Goal: Contribute content

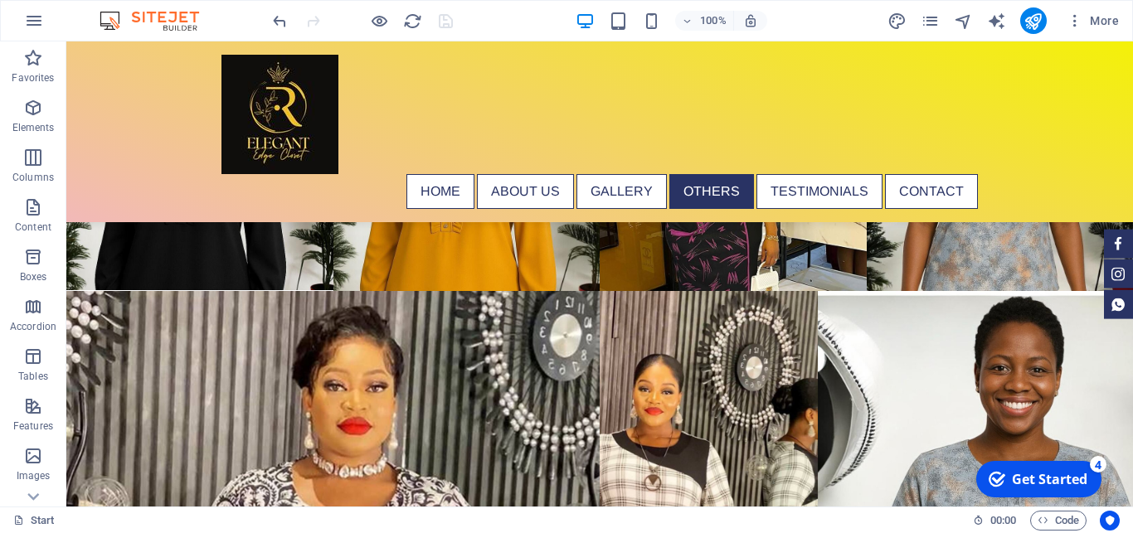
scroll to position [4042, 0]
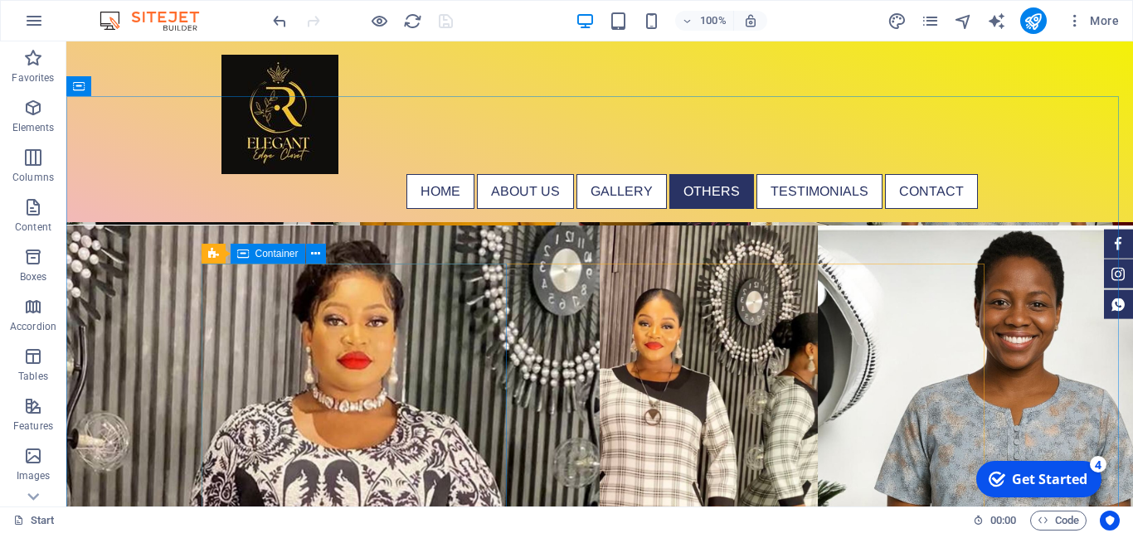
click at [241, 260] on icon at bounding box center [243, 254] width 12 height 20
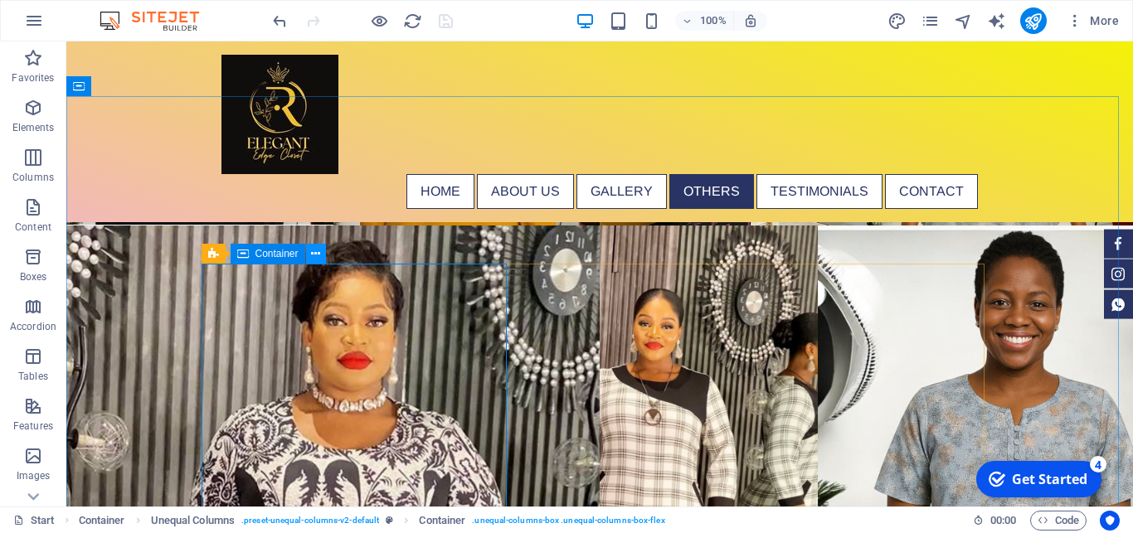
click at [320, 253] on button at bounding box center [316, 254] width 20 height 20
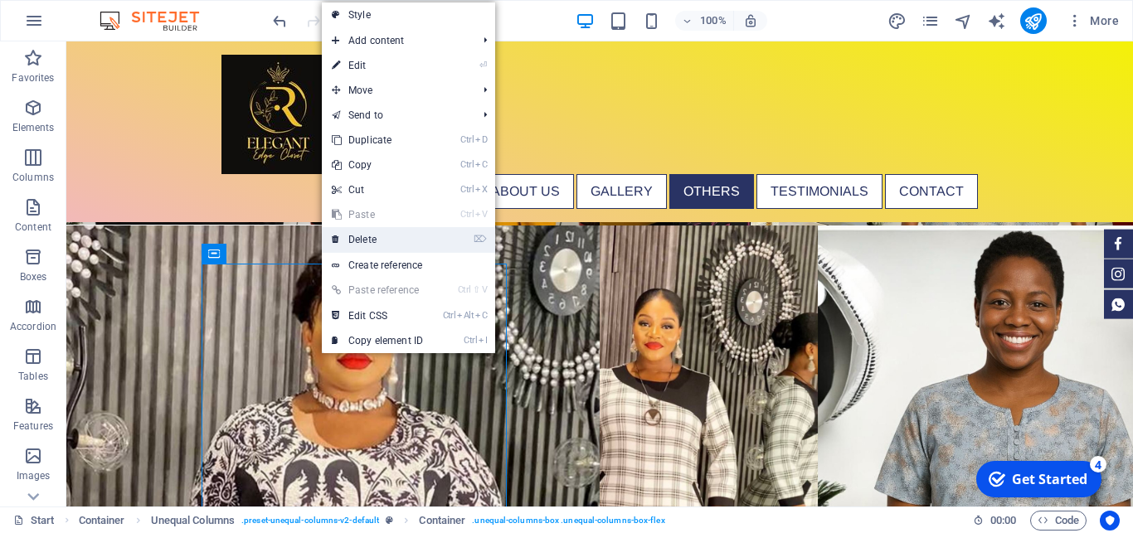
click at [357, 240] on link "⌦ Delete" at bounding box center [377, 239] width 111 height 25
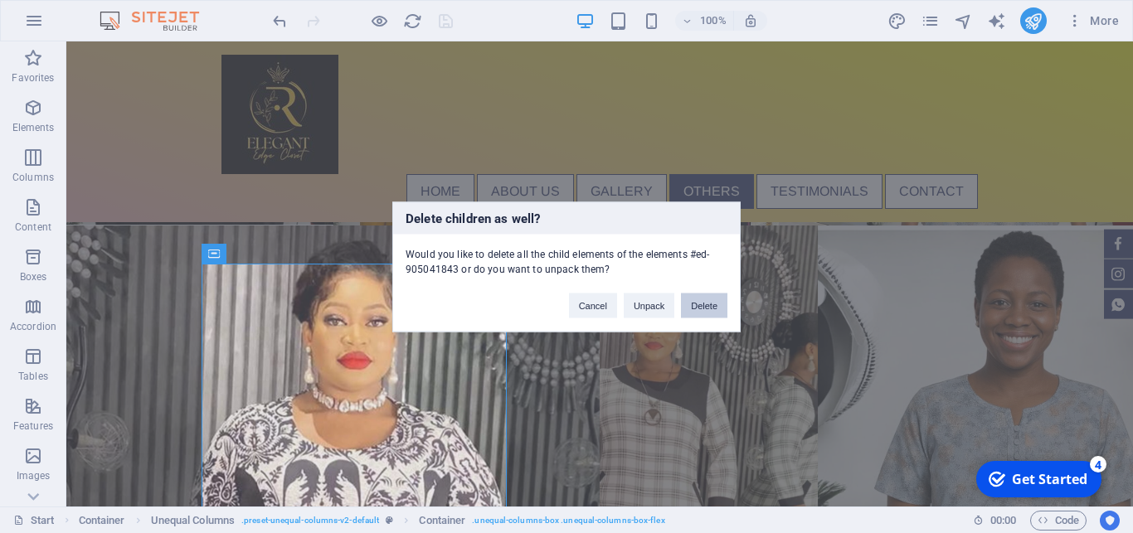
click at [705, 304] on button "Delete" at bounding box center [704, 305] width 46 height 25
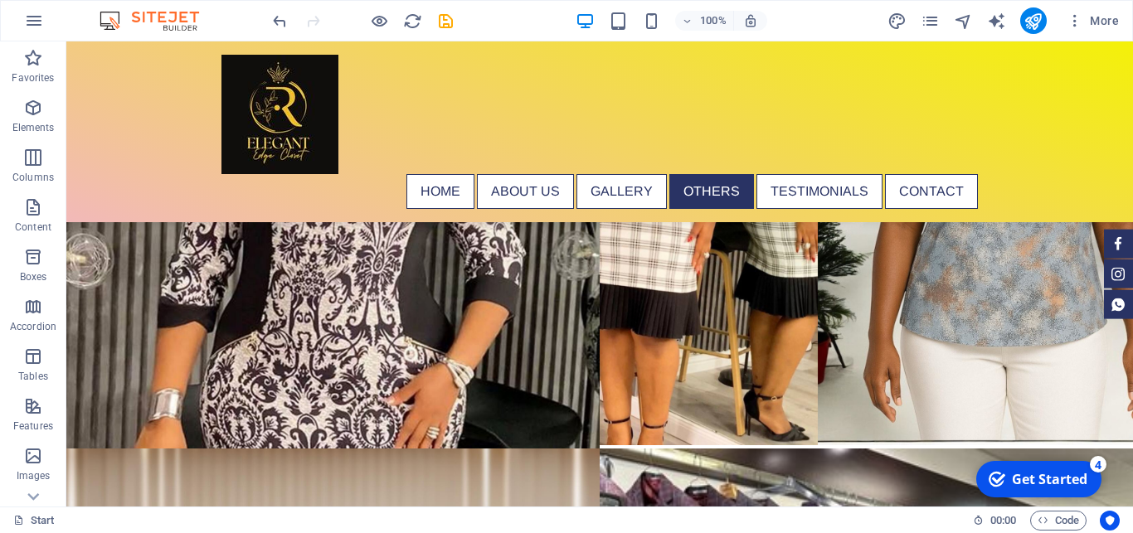
scroll to position [4207, 0]
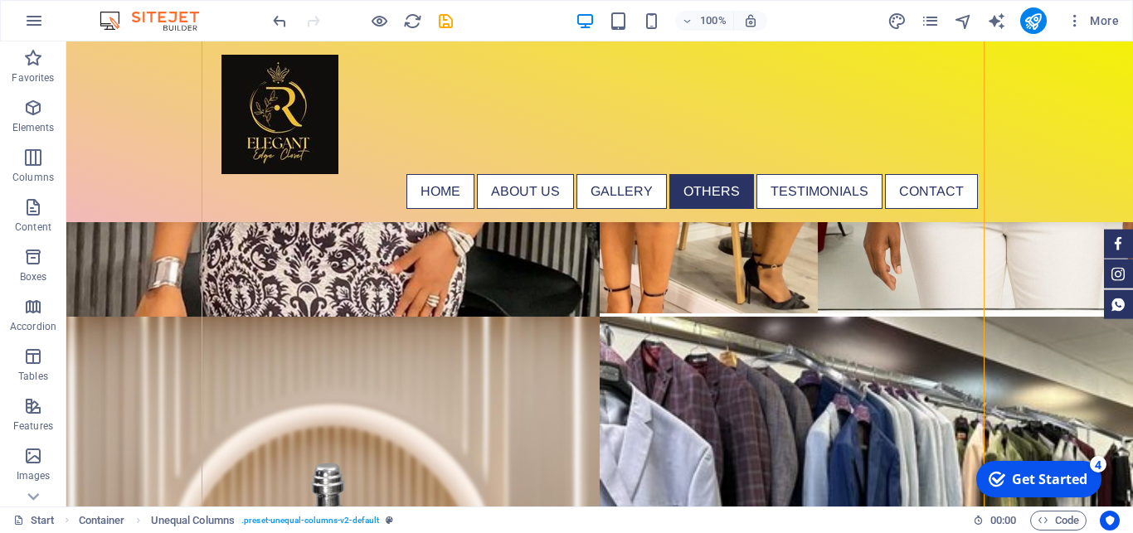
scroll to position [4339, 0]
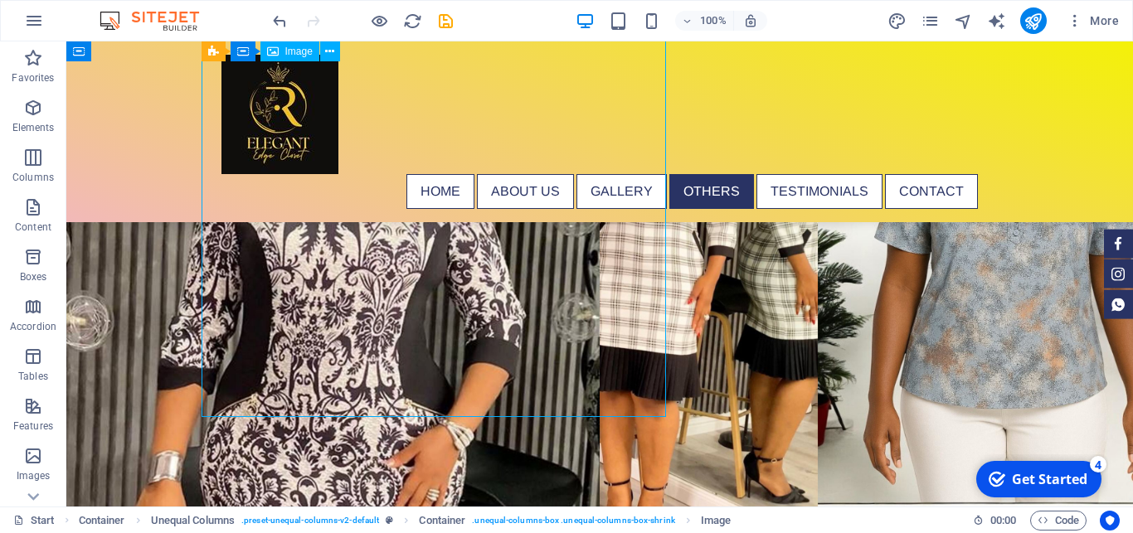
select select "%"
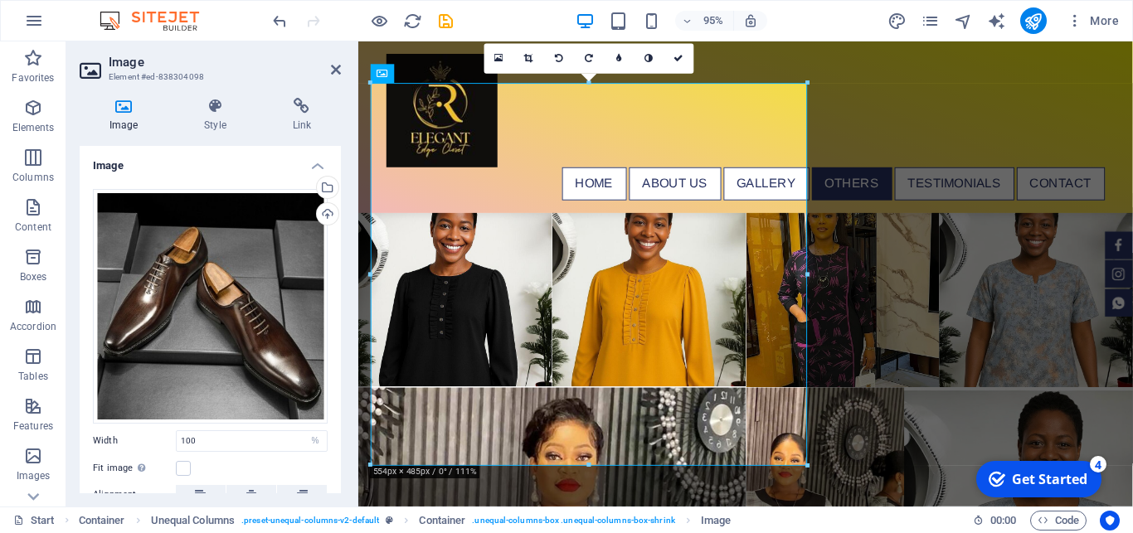
scroll to position [10, 0]
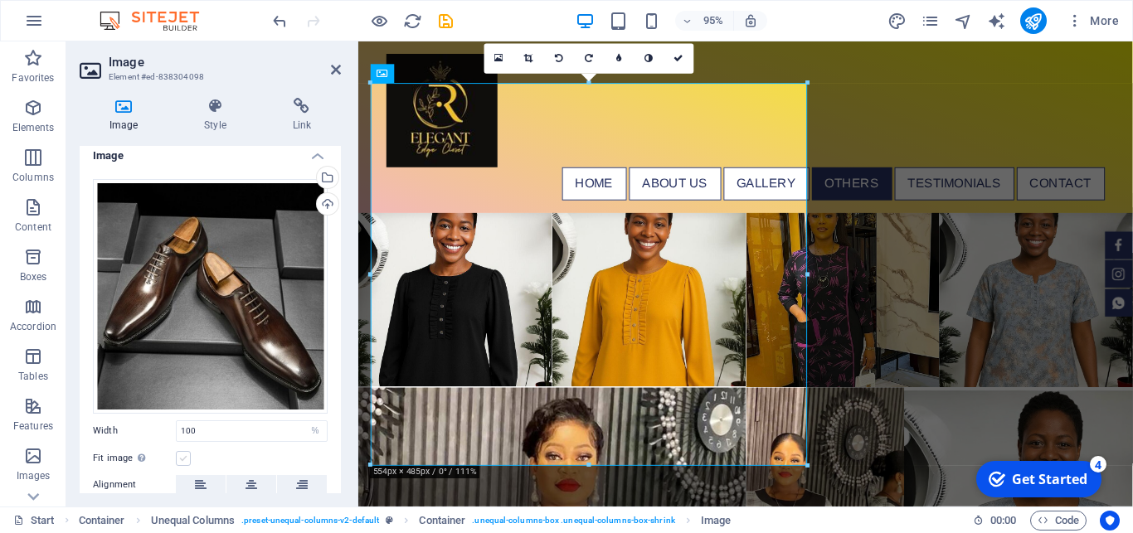
click at [182, 451] on label at bounding box center [183, 458] width 15 height 15
click at [0, 0] on input "Fit image Automatically fit image to a fixed width and height" at bounding box center [0, 0] width 0 height 0
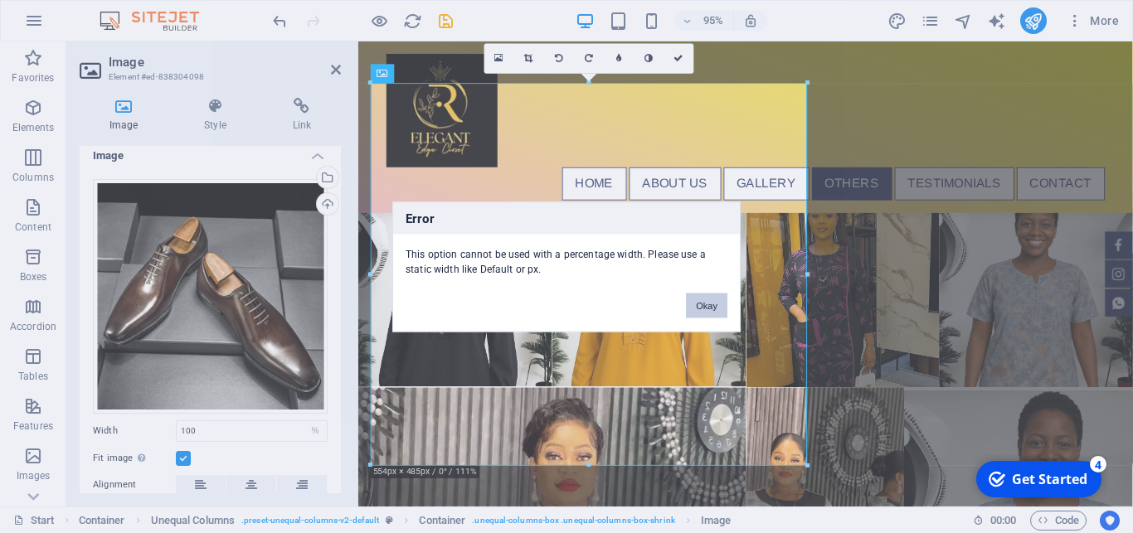
click at [704, 313] on button "Okay" at bounding box center [706, 305] width 41 height 25
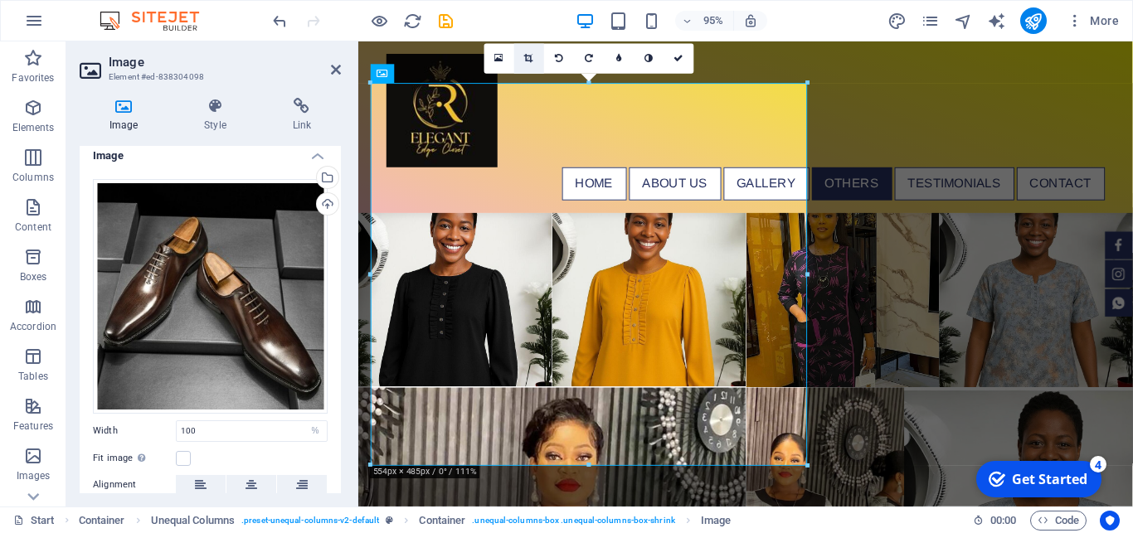
click at [529, 59] on icon at bounding box center [529, 59] width 9 height 9
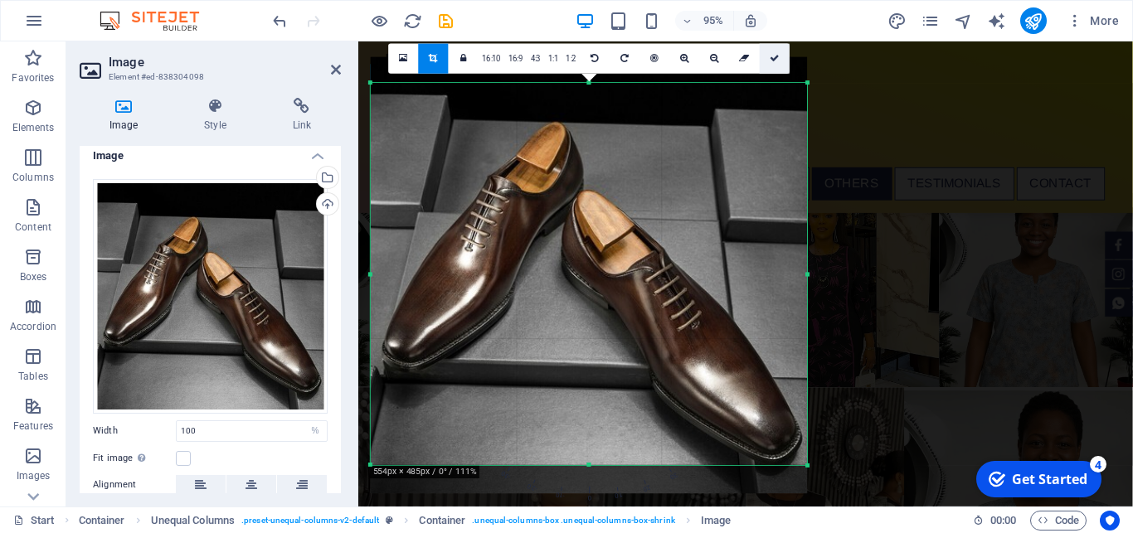
click at [772, 57] on icon at bounding box center [775, 59] width 10 height 9
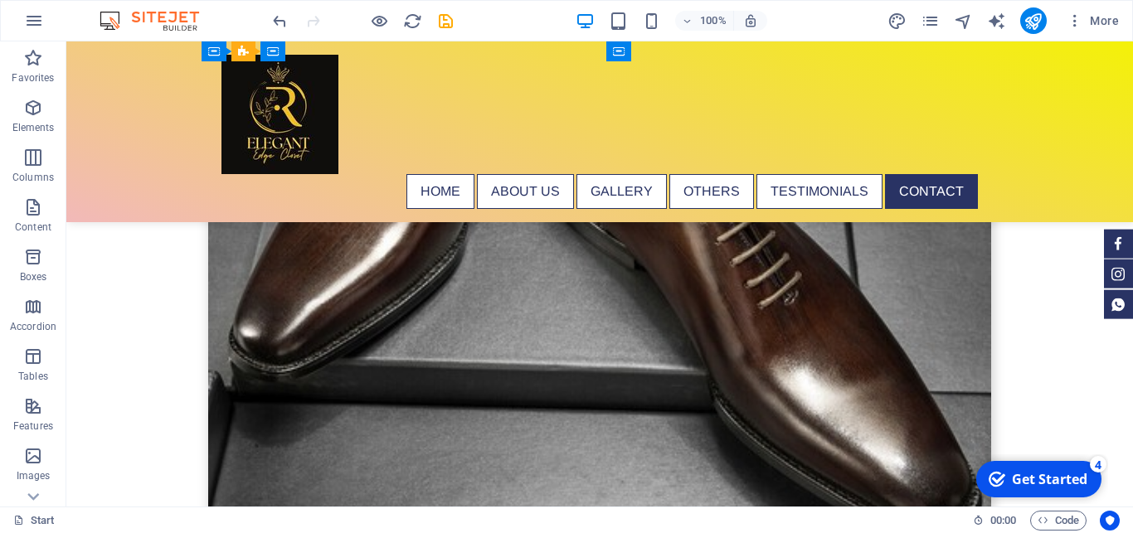
scroll to position [8266, 0]
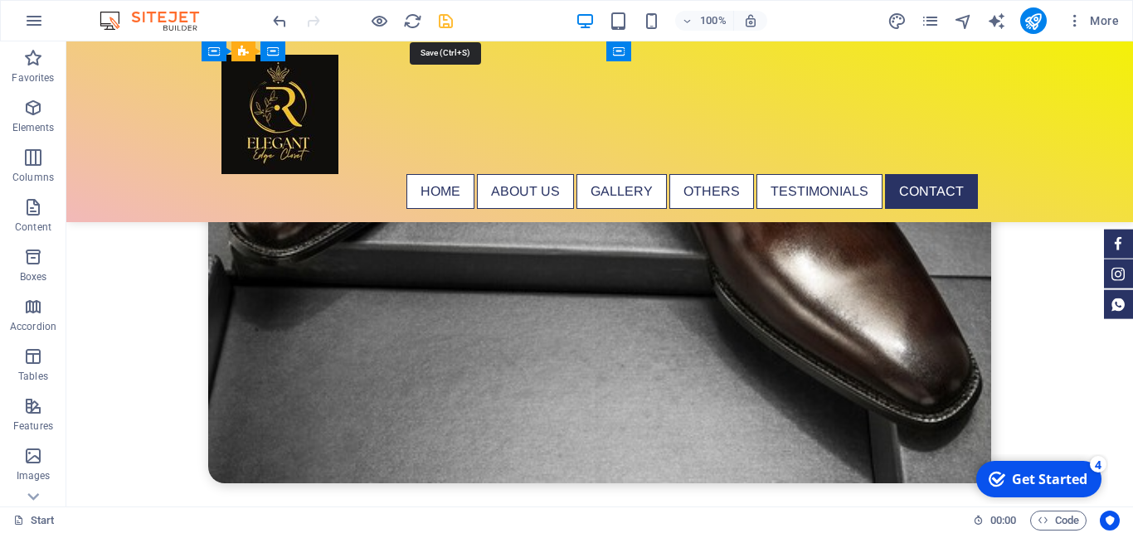
click at [439, 29] on icon "save" at bounding box center [445, 21] width 19 height 19
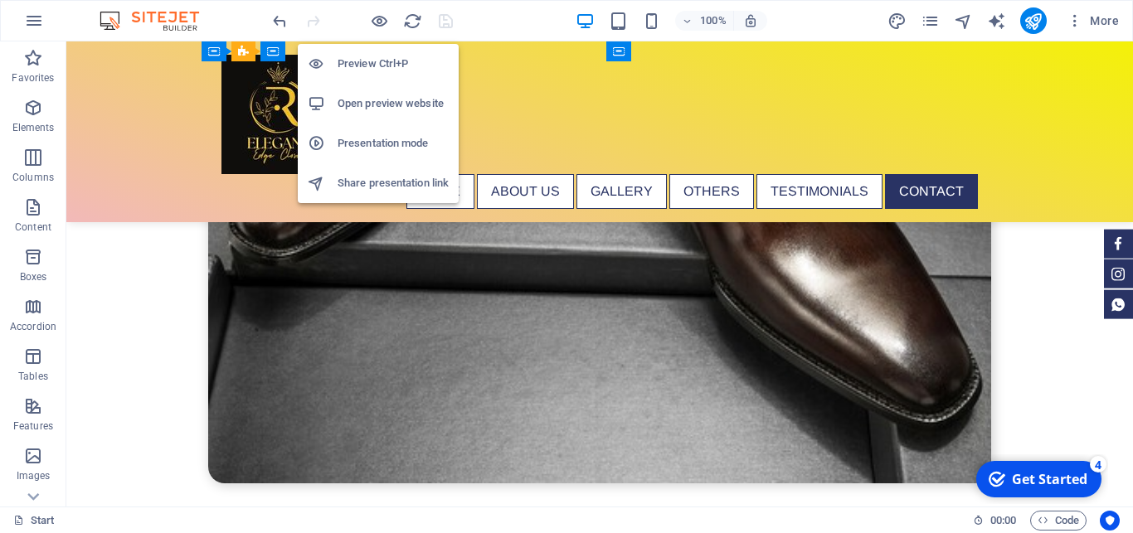
click at [378, 106] on h6 "Open preview website" at bounding box center [393, 104] width 111 height 20
